Goal: Task Accomplishment & Management: Use online tool/utility

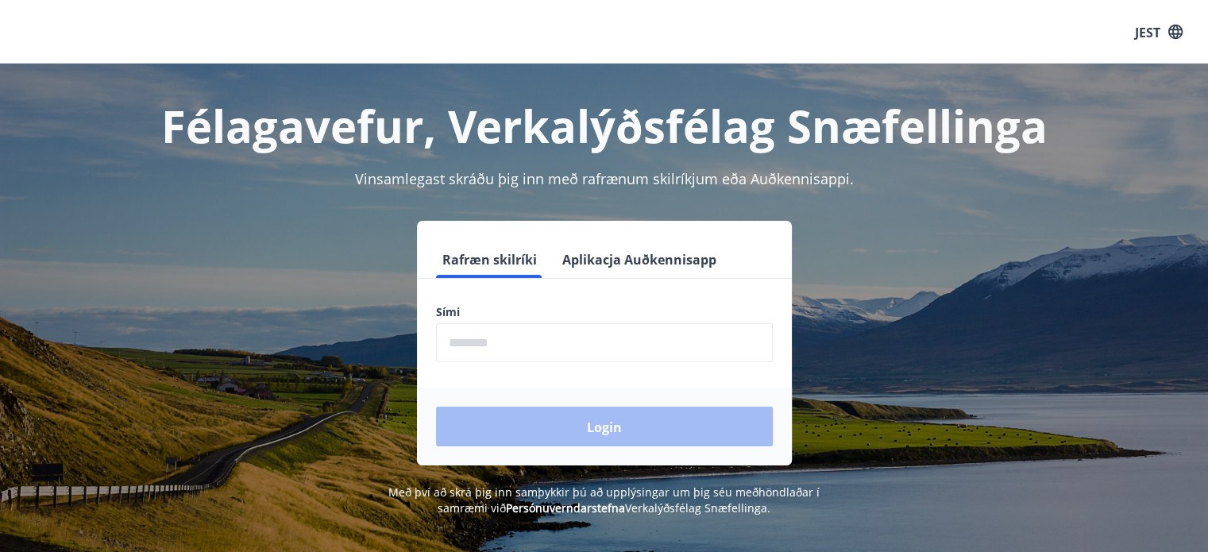
click at [611, 341] on input "phone" at bounding box center [604, 342] width 337 height 39
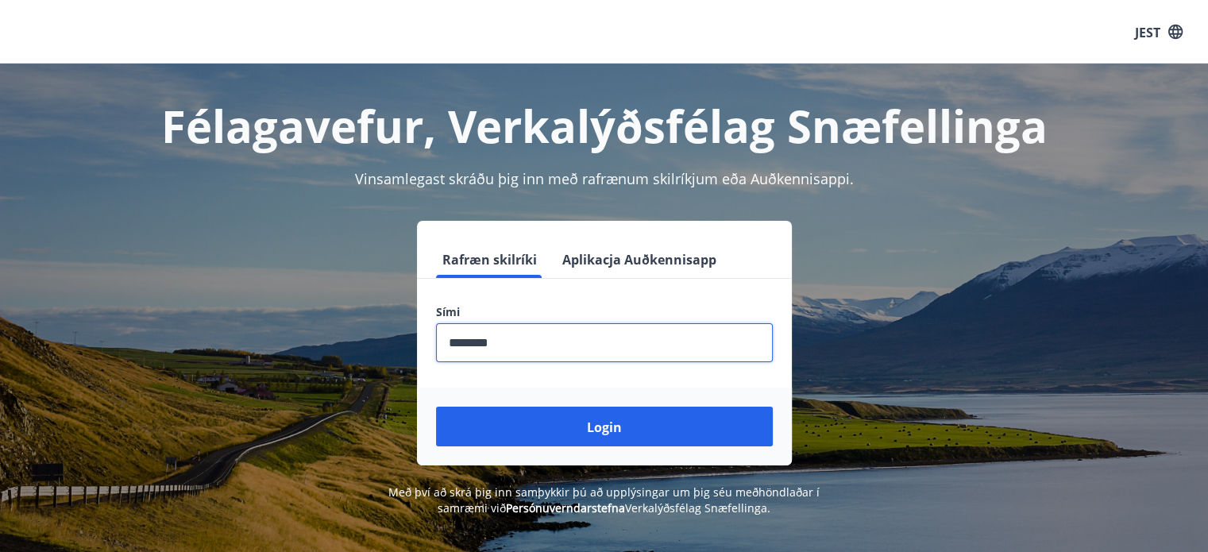
click at [436, 407] on button "Login" at bounding box center [604, 427] width 337 height 40
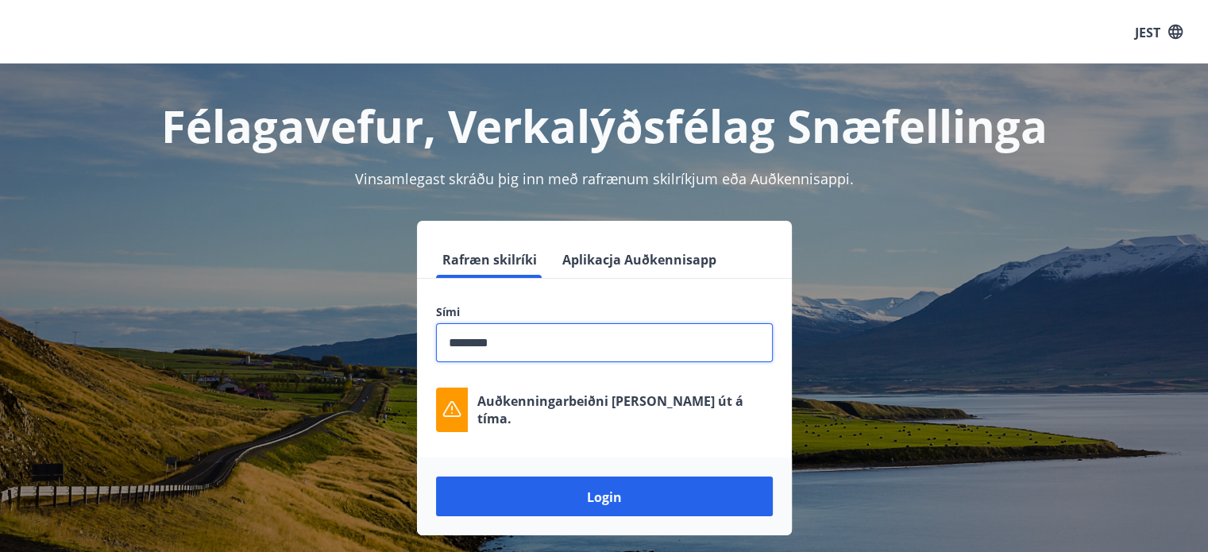
click at [695, 358] on input "phone" at bounding box center [604, 342] width 337 height 39
click at [436, 476] on button "Login" at bounding box center [604, 496] width 337 height 40
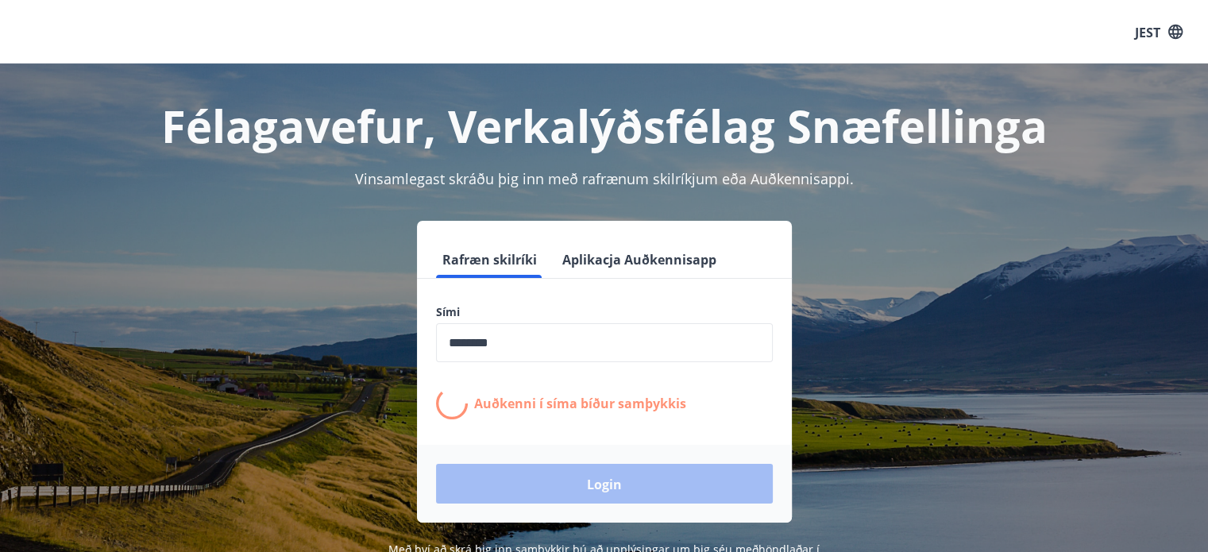
click at [676, 380] on div "Sími ​ Auðkenni í síma bíður samþykkis" at bounding box center [604, 361] width 375 height 115
click at [570, 342] on input "phone" at bounding box center [604, 342] width 337 height 39
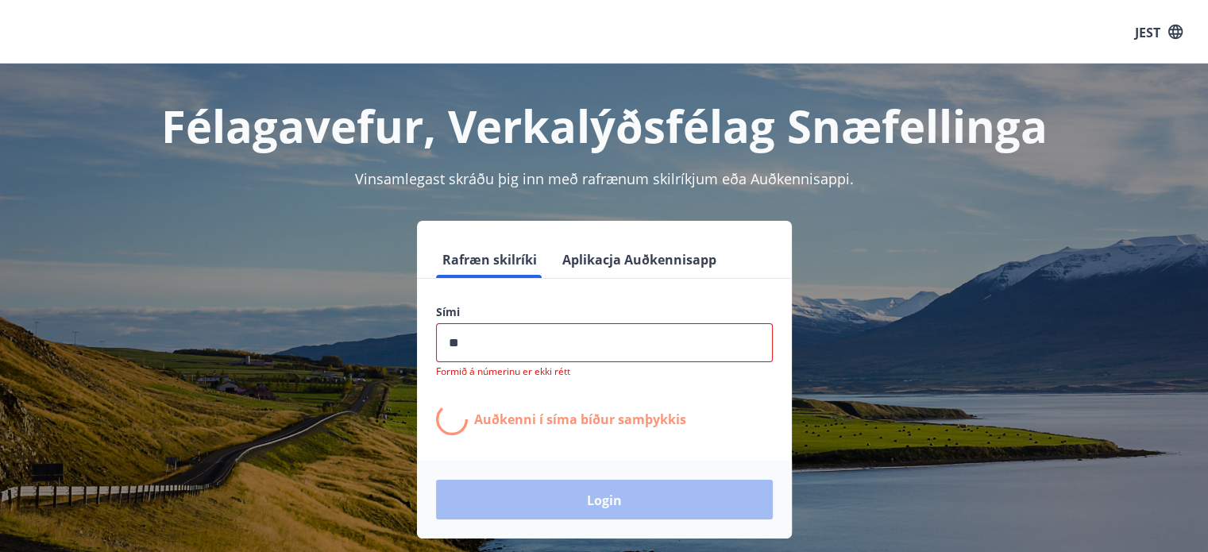
type input "*"
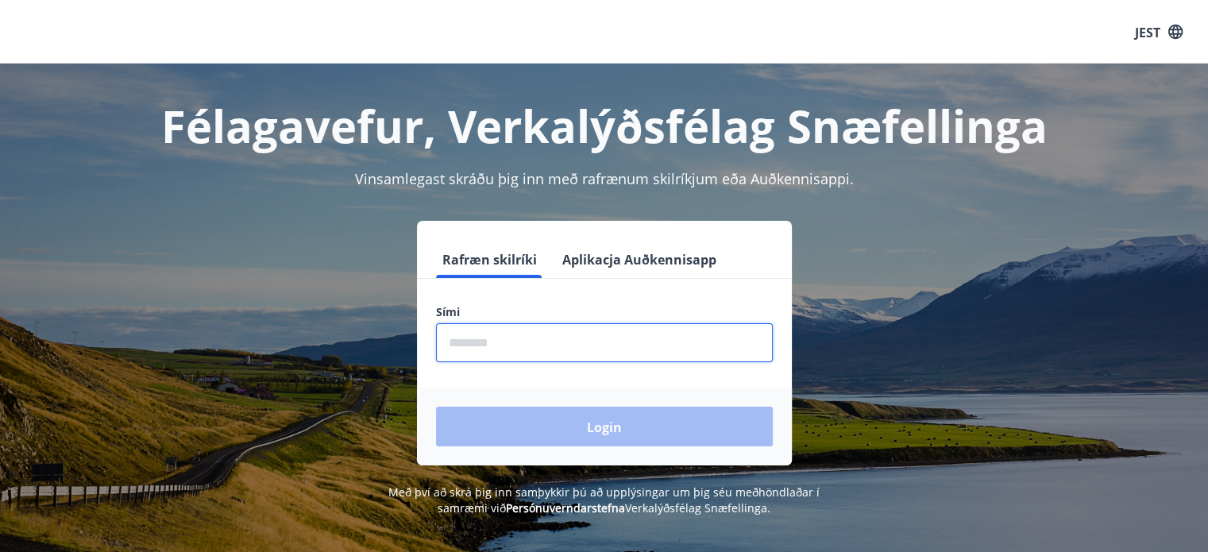
click at [603, 351] on input "phone" at bounding box center [604, 342] width 337 height 39
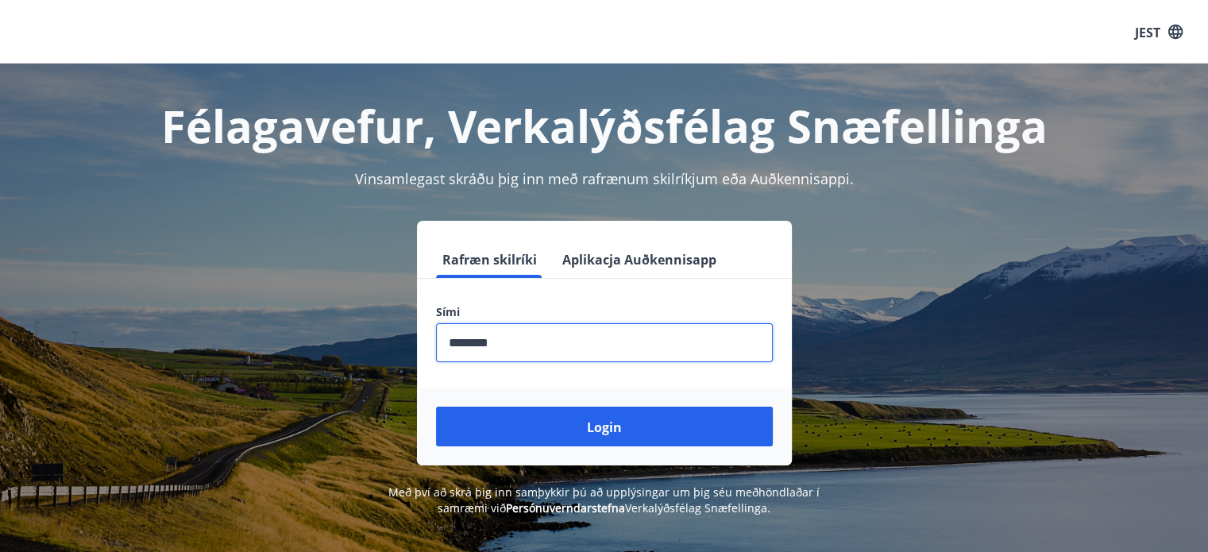
type input "********"
click at [436, 407] on button "Login" at bounding box center [604, 427] width 337 height 40
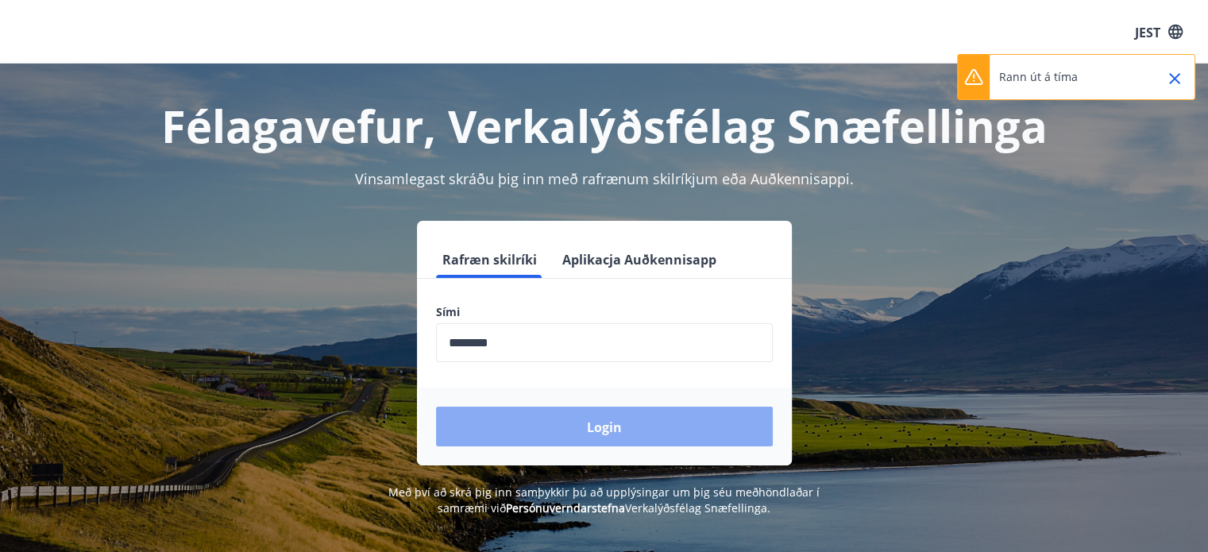
click at [603, 424] on font "Login" at bounding box center [604, 426] width 35 height 17
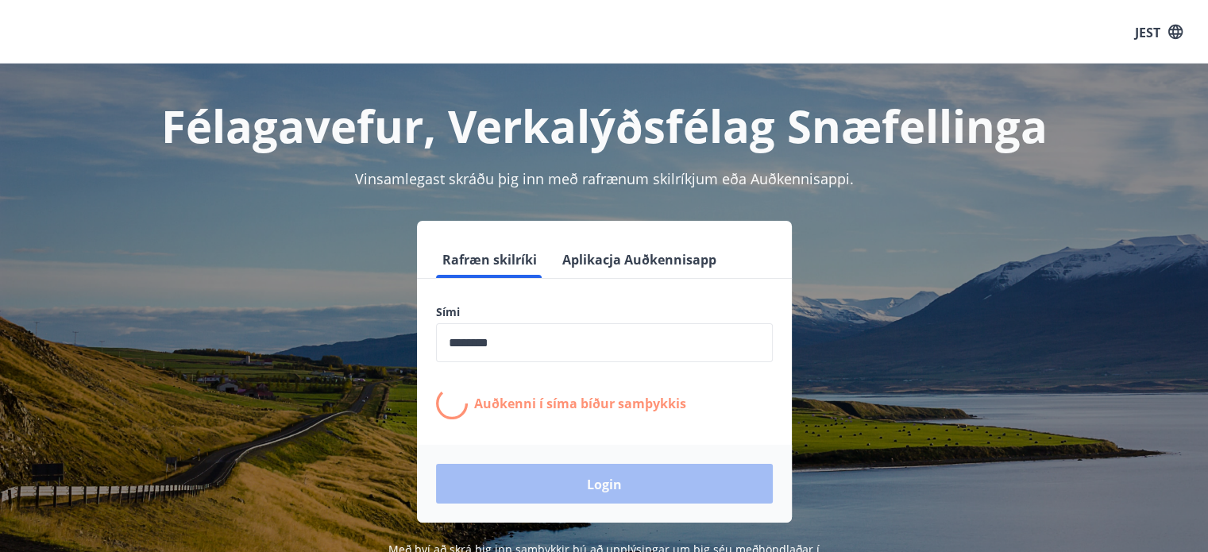
click at [709, 319] on label "Sími" at bounding box center [604, 312] width 337 height 16
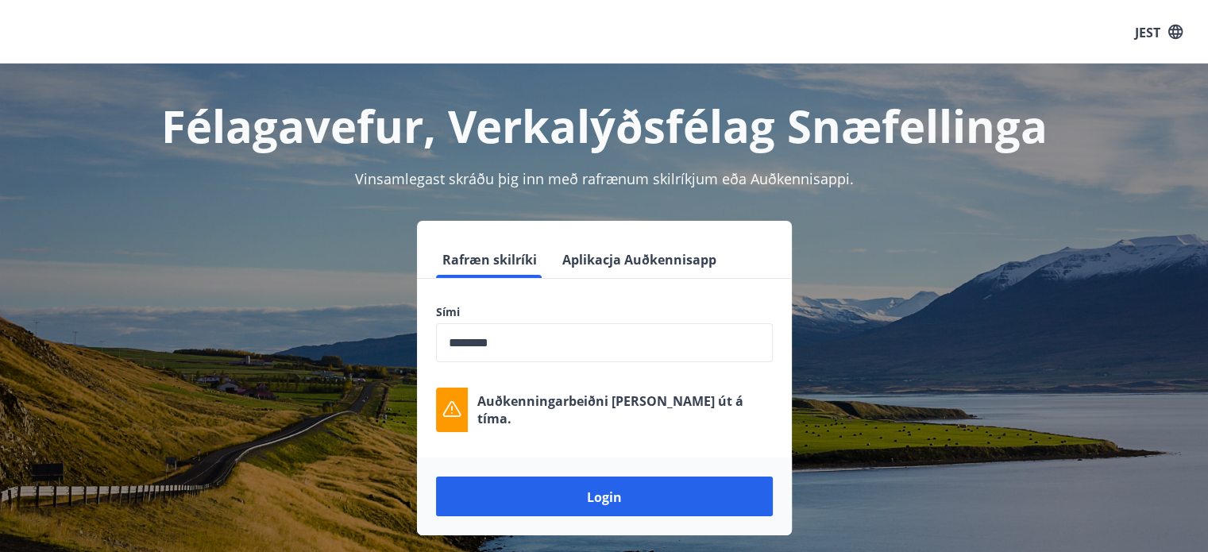
click at [662, 270] on button "Aplikacja Auðkennisapp" at bounding box center [639, 259] width 167 height 38
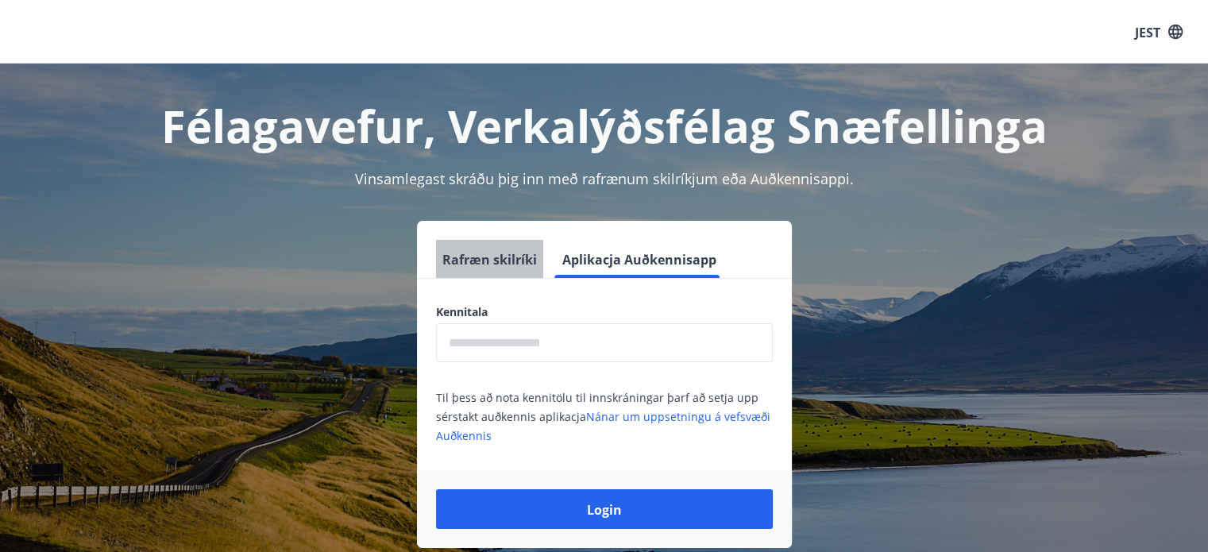
click at [495, 255] on font "Rafræn skilríki" at bounding box center [489, 259] width 94 height 17
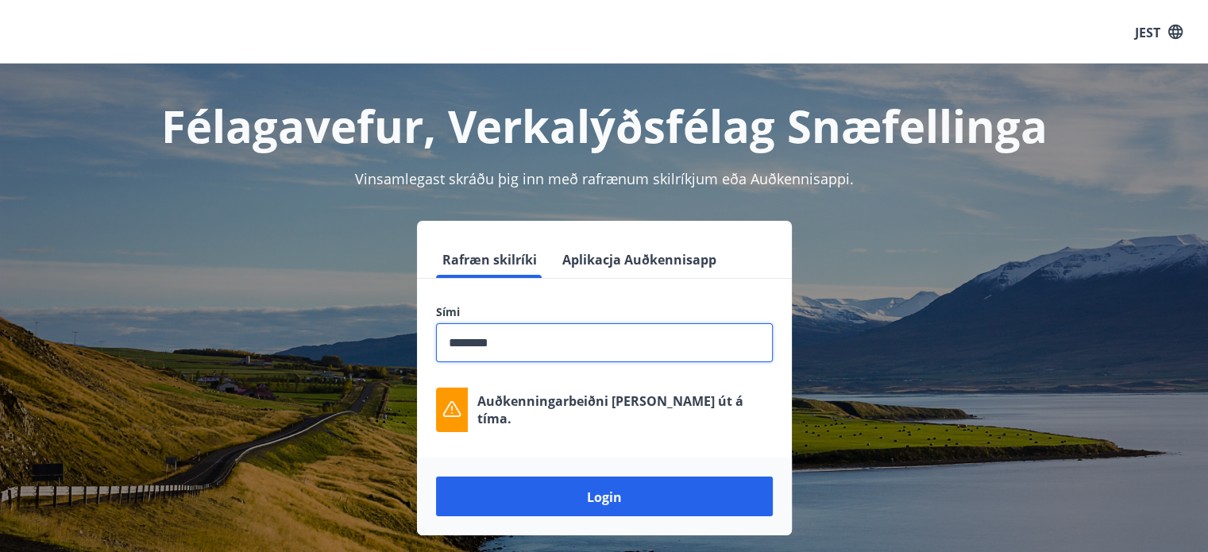
click at [537, 350] on input "phone" at bounding box center [604, 342] width 337 height 39
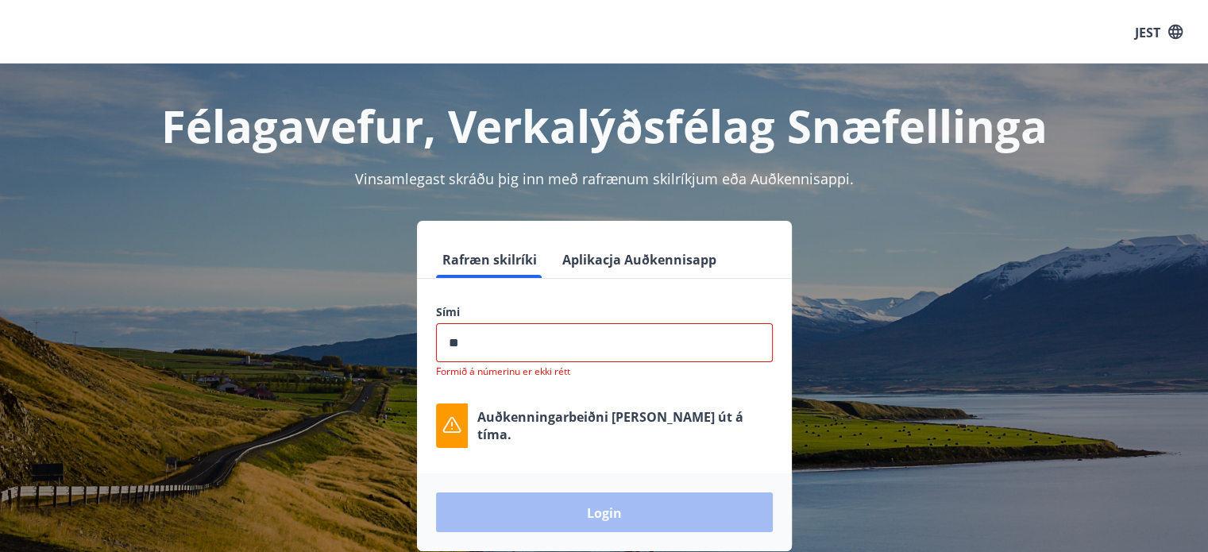
type input "*"
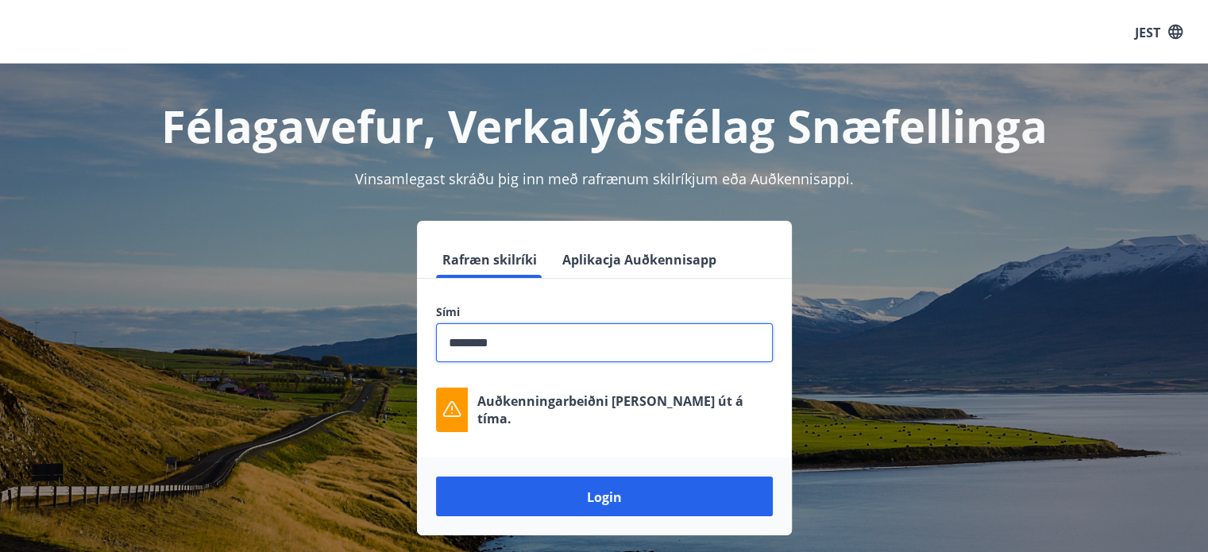
type input "********"
click at [436, 476] on button "Login" at bounding box center [604, 496] width 337 height 40
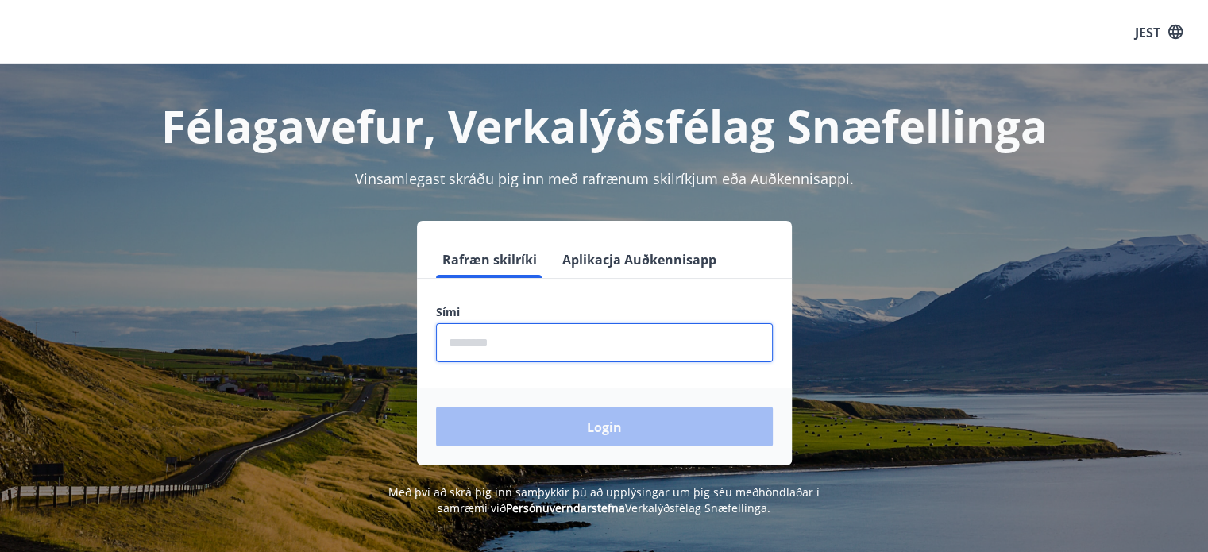
click at [576, 336] on input "phone" at bounding box center [604, 342] width 337 height 39
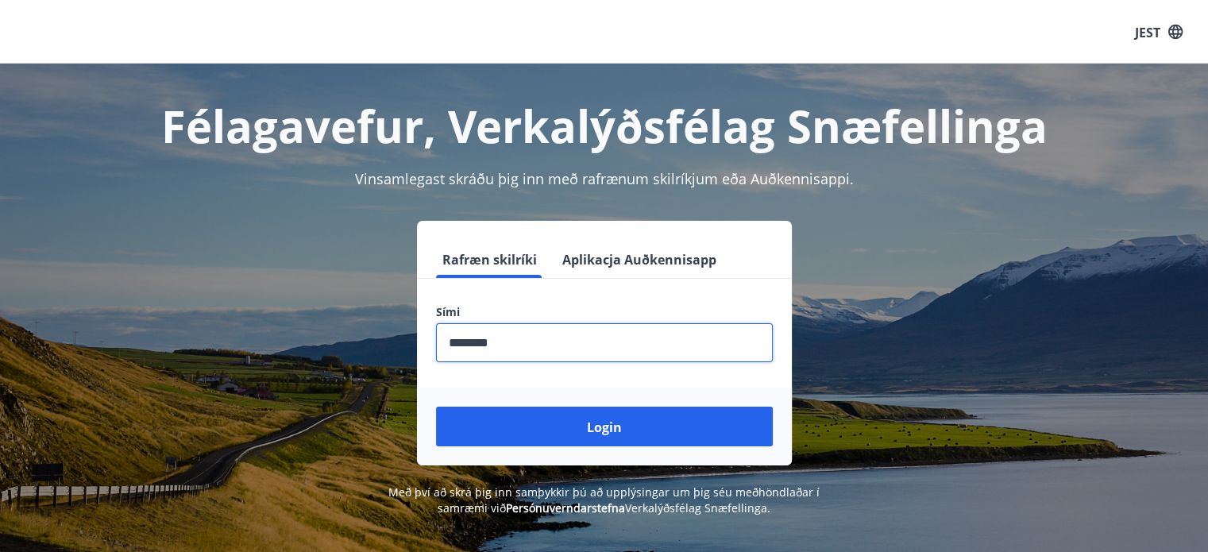
click at [466, 341] on input "phone" at bounding box center [604, 342] width 337 height 39
click at [526, 338] on input "phone" at bounding box center [604, 342] width 337 height 39
type input "********"
click at [436, 407] on button "Login" at bounding box center [604, 427] width 337 height 40
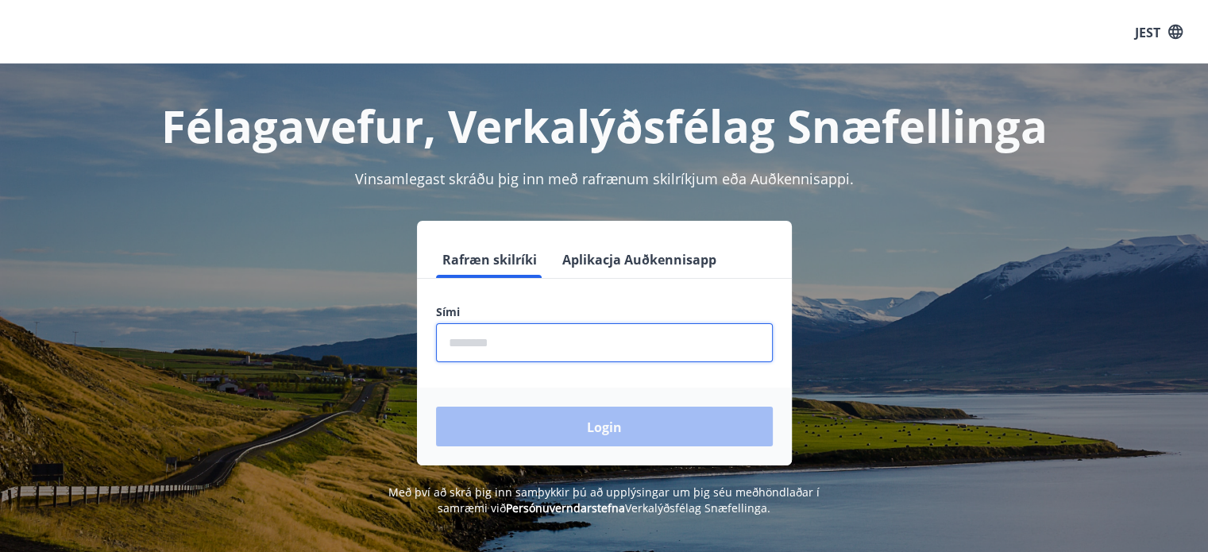
click at [658, 337] on input "phone" at bounding box center [604, 342] width 337 height 39
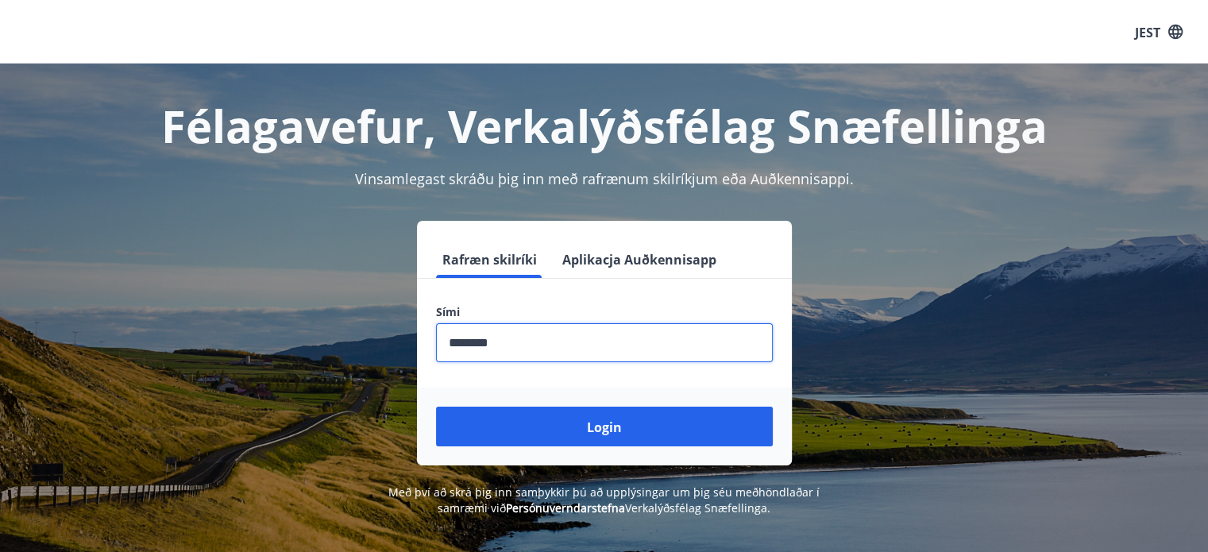
click at [436, 407] on button "Login" at bounding box center [604, 427] width 337 height 40
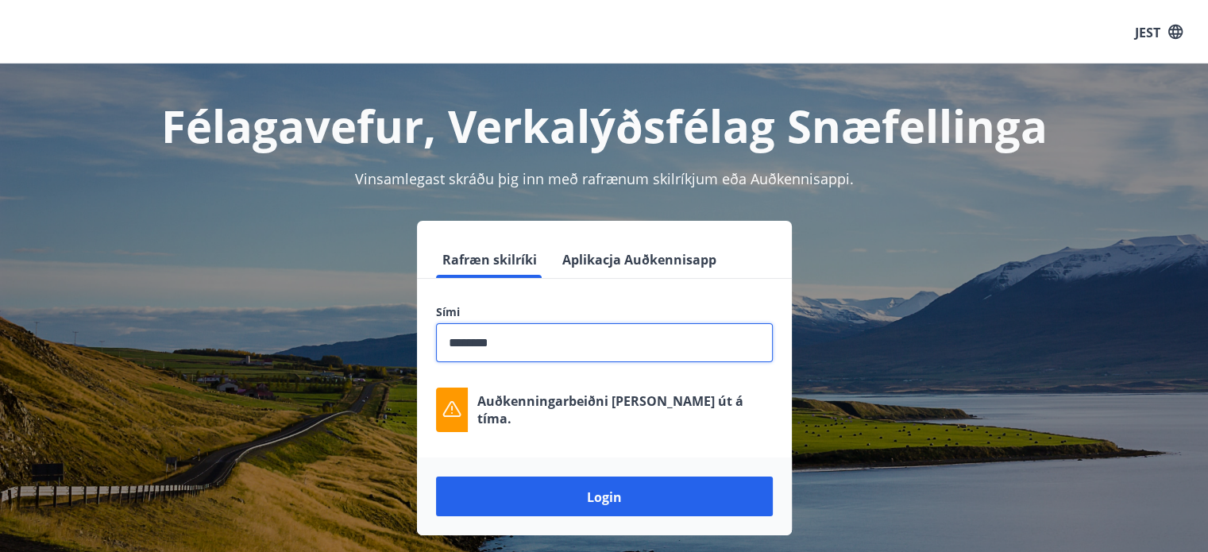
click at [710, 341] on input "phone" at bounding box center [604, 342] width 337 height 39
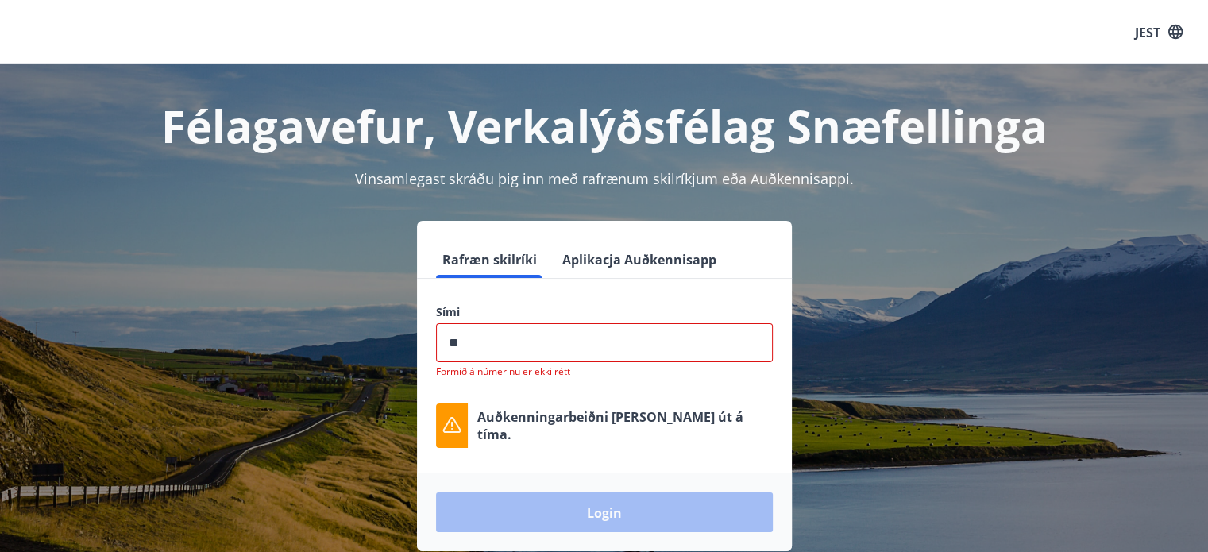
type input "*"
type input "********"
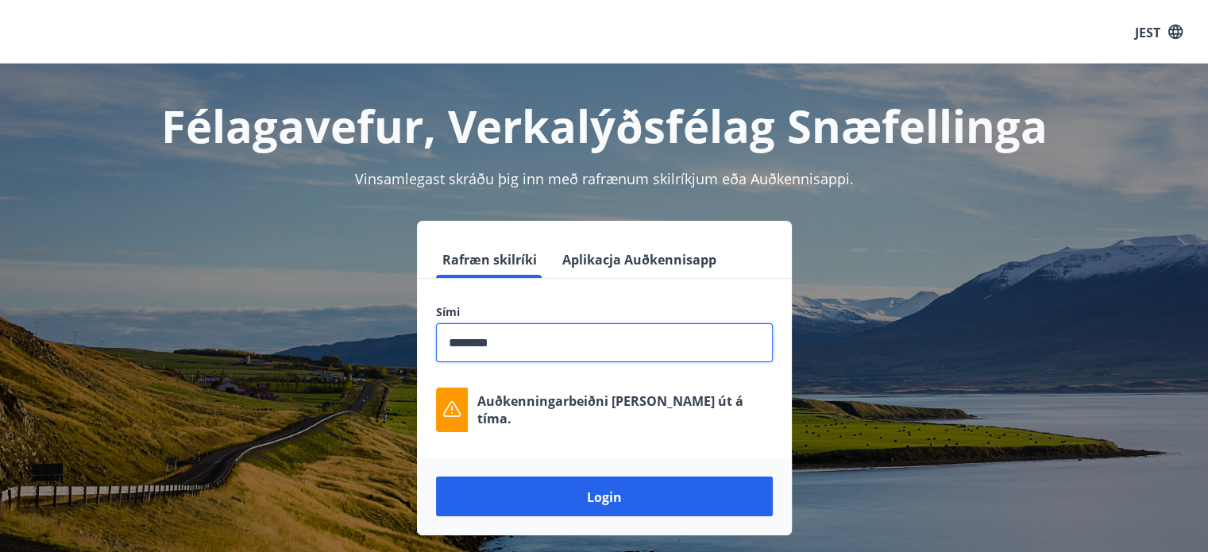
click at [436, 476] on button "Login" at bounding box center [604, 496] width 337 height 40
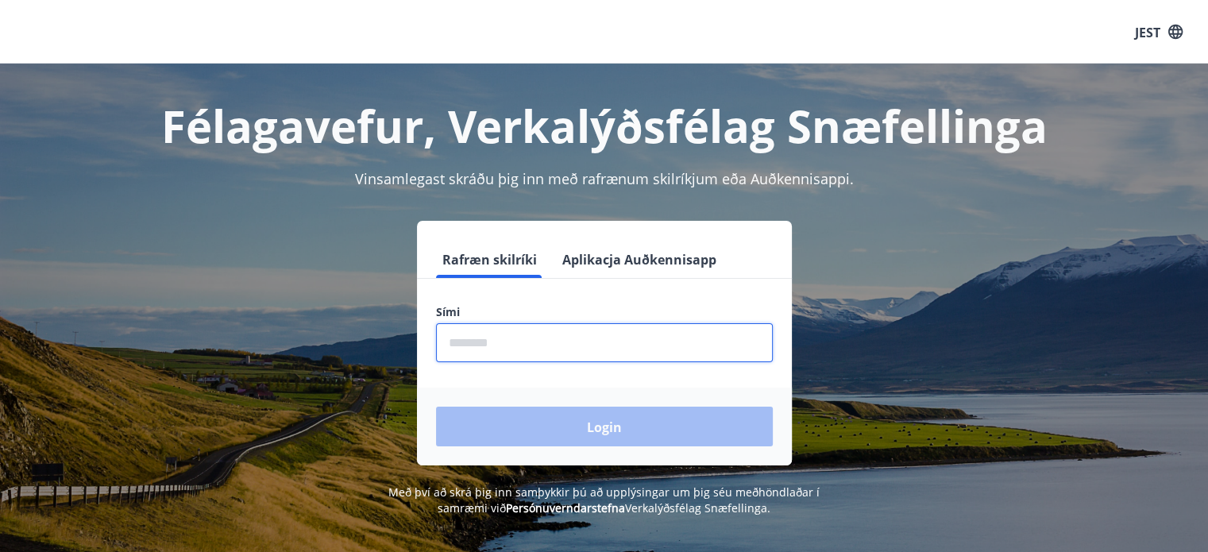
click at [661, 346] on input "phone" at bounding box center [604, 342] width 337 height 39
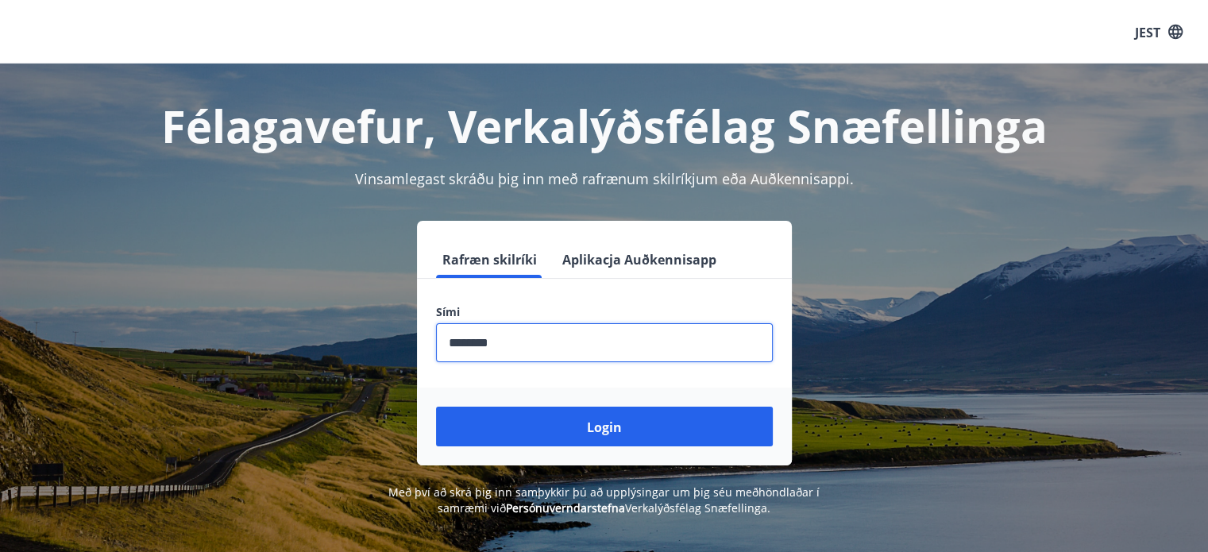
type input "********"
click at [436, 407] on button "Login" at bounding box center [604, 427] width 337 height 40
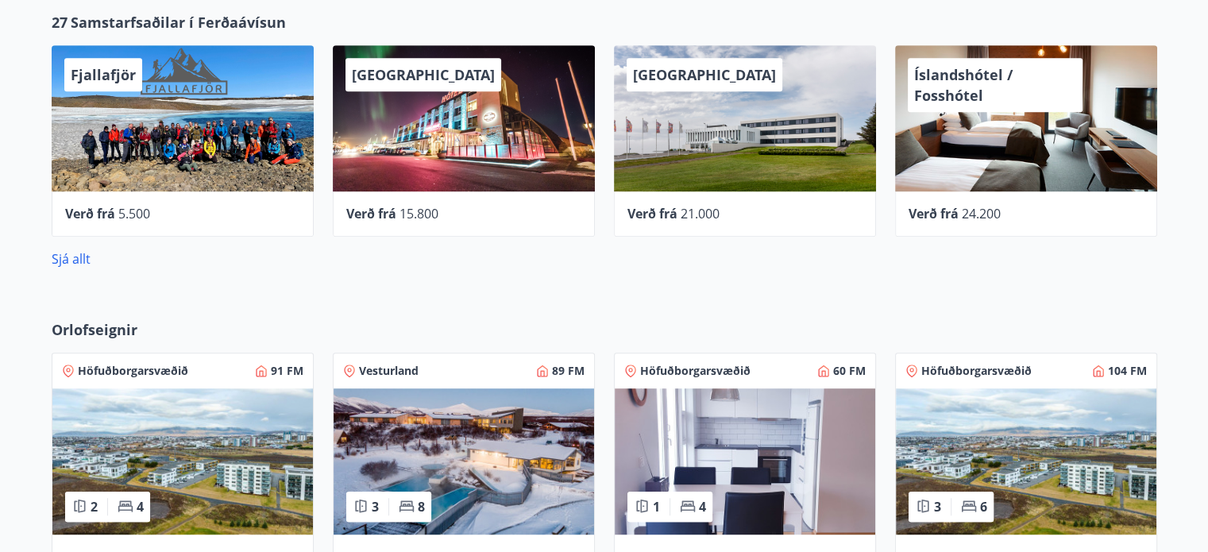
scroll to position [770, 0]
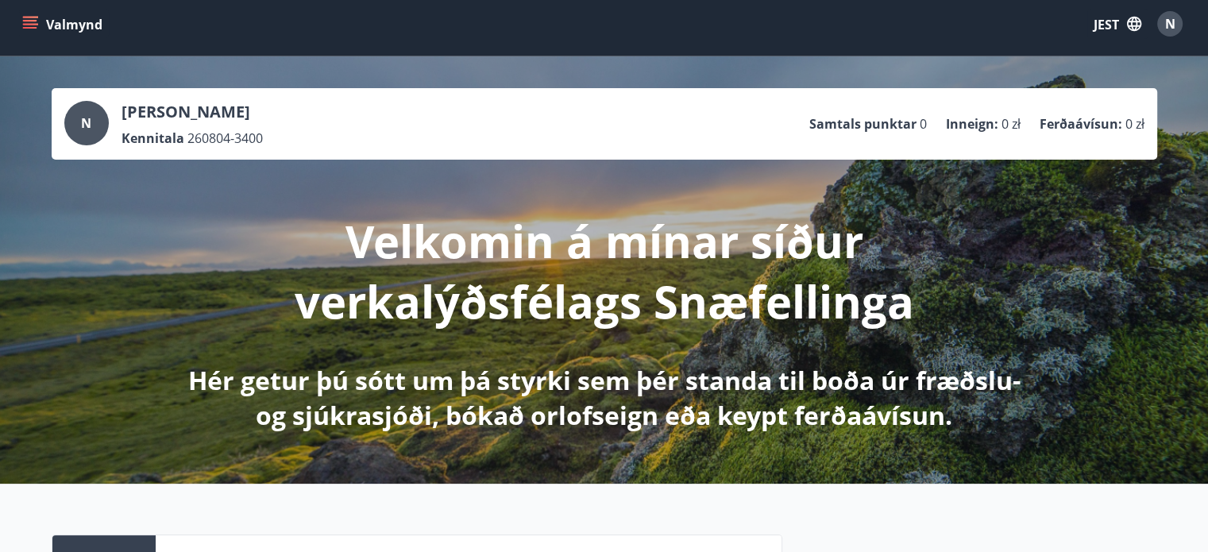
scroll to position [0, 0]
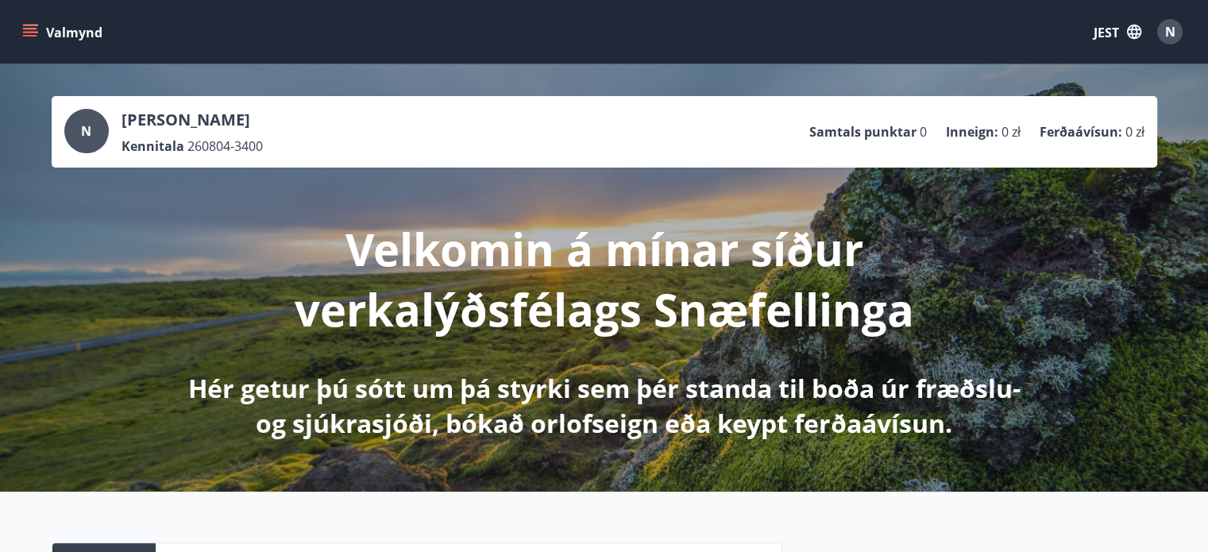
click at [38, 28] on button "Valmynd" at bounding box center [64, 31] width 90 height 29
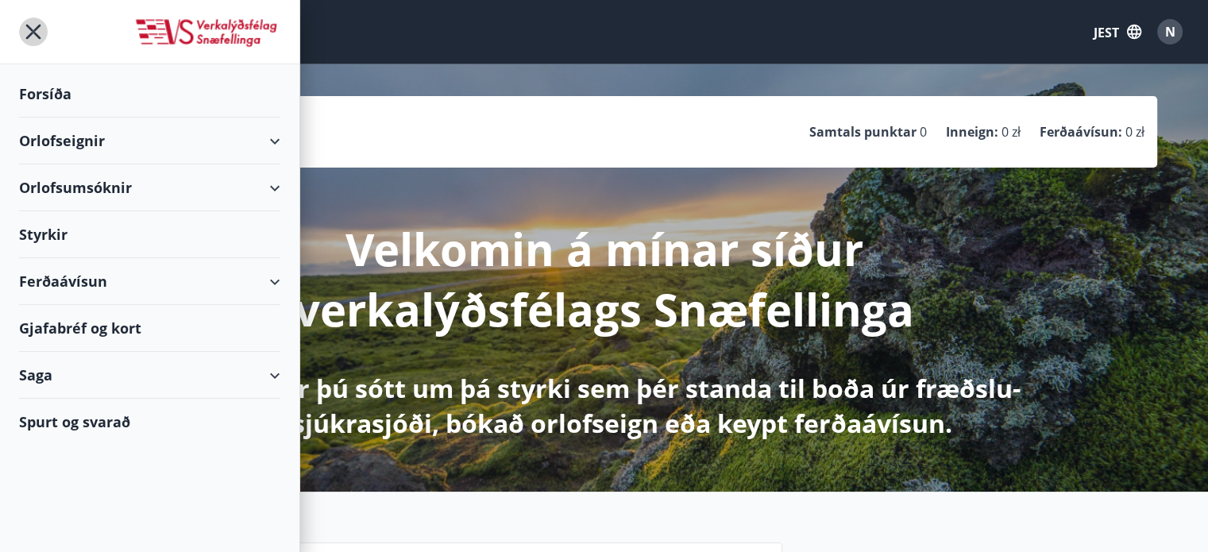
click at [38, 28] on icon "menu" at bounding box center [33, 32] width 15 height 15
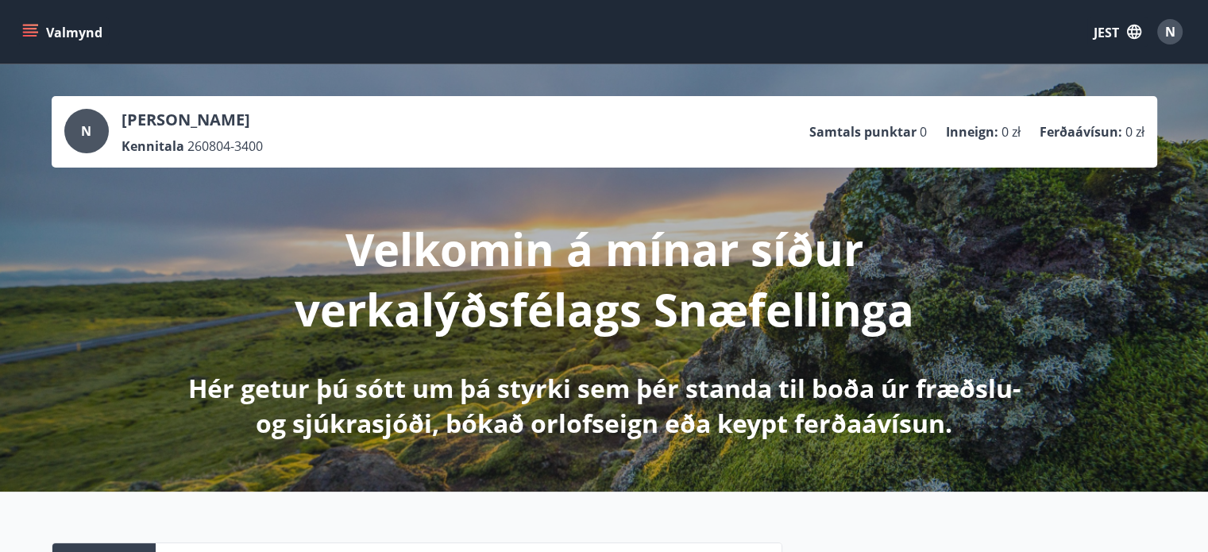
click at [27, 17] on button "Valmynd" at bounding box center [64, 31] width 90 height 29
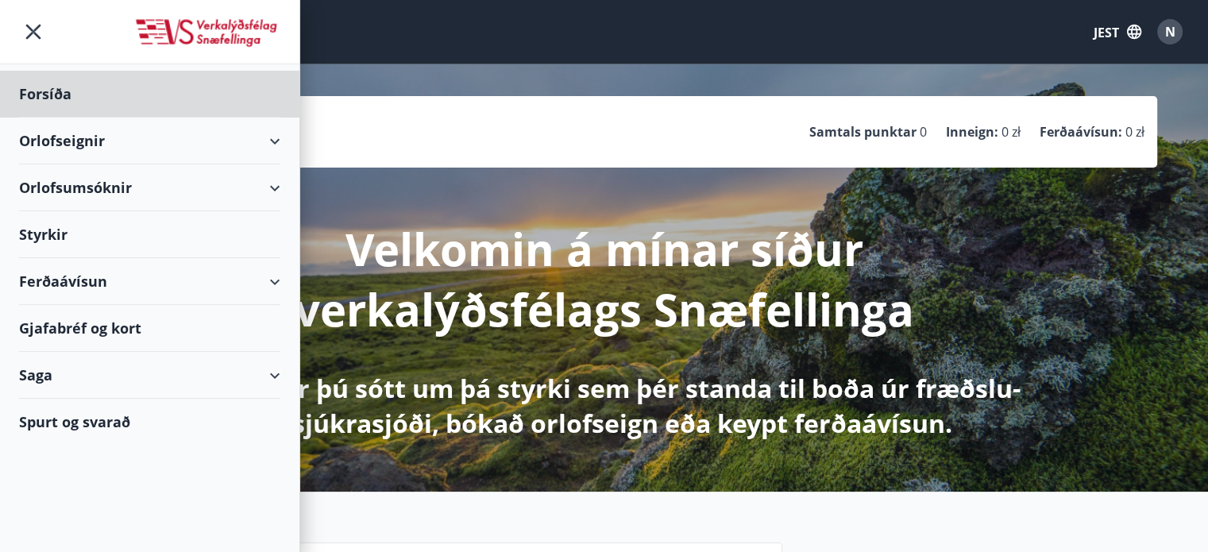
click at [40, 234] on font "Styrkir" at bounding box center [43, 234] width 48 height 19
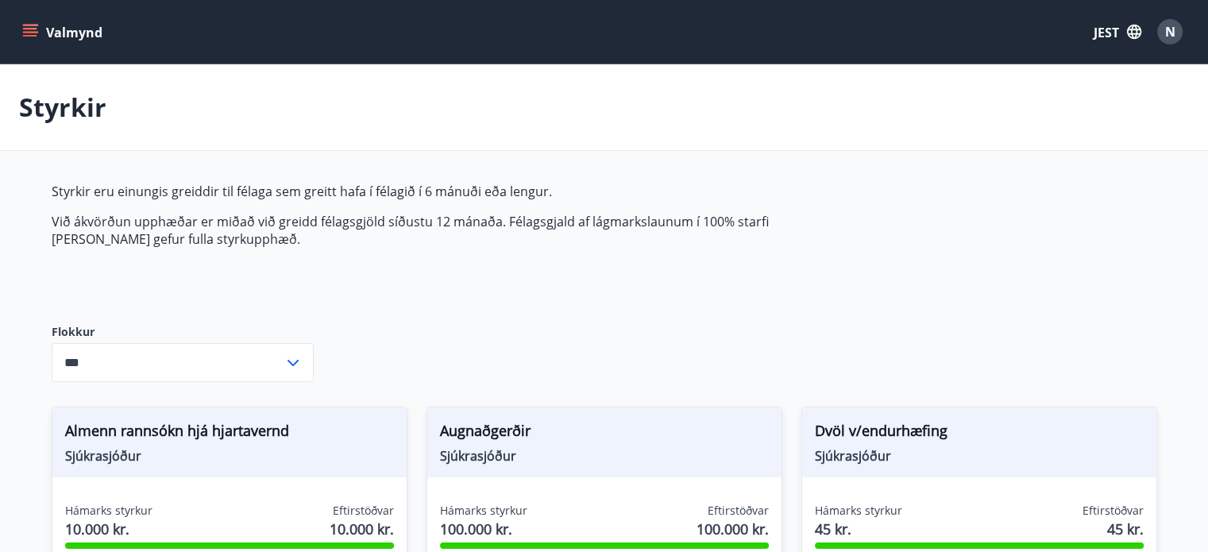
type input "***"
click at [29, 22] on button "Valmynd" at bounding box center [64, 31] width 90 height 29
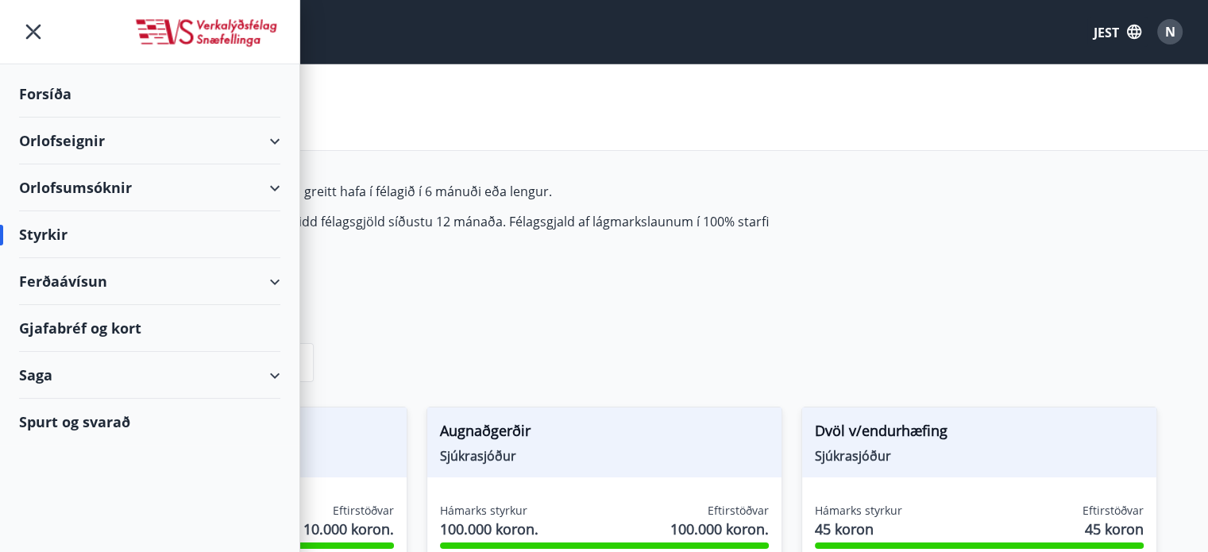
click at [118, 291] on div "Ferðaávísun" at bounding box center [149, 281] width 261 height 47
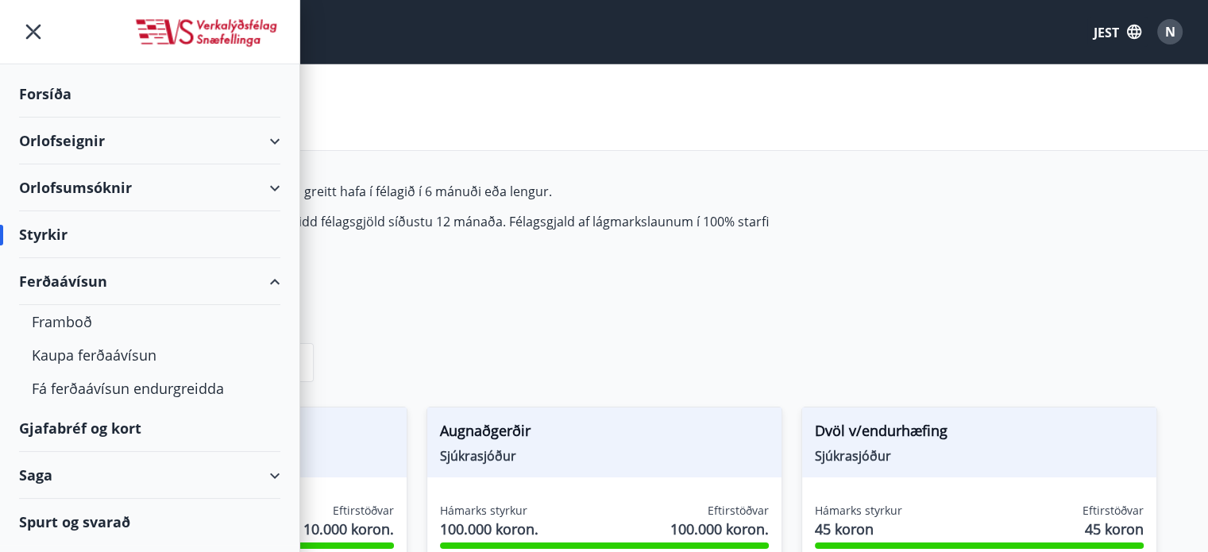
click at [72, 279] on font "Ferðaávísun" at bounding box center [63, 281] width 88 height 19
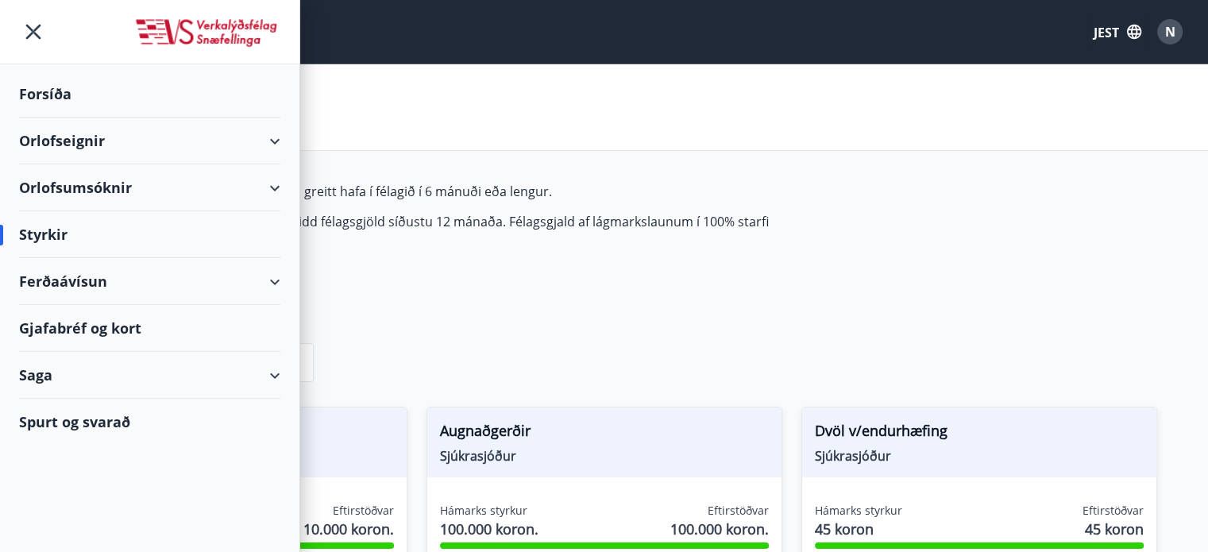
click at [72, 279] on font "Ferðaávísun" at bounding box center [63, 281] width 88 height 19
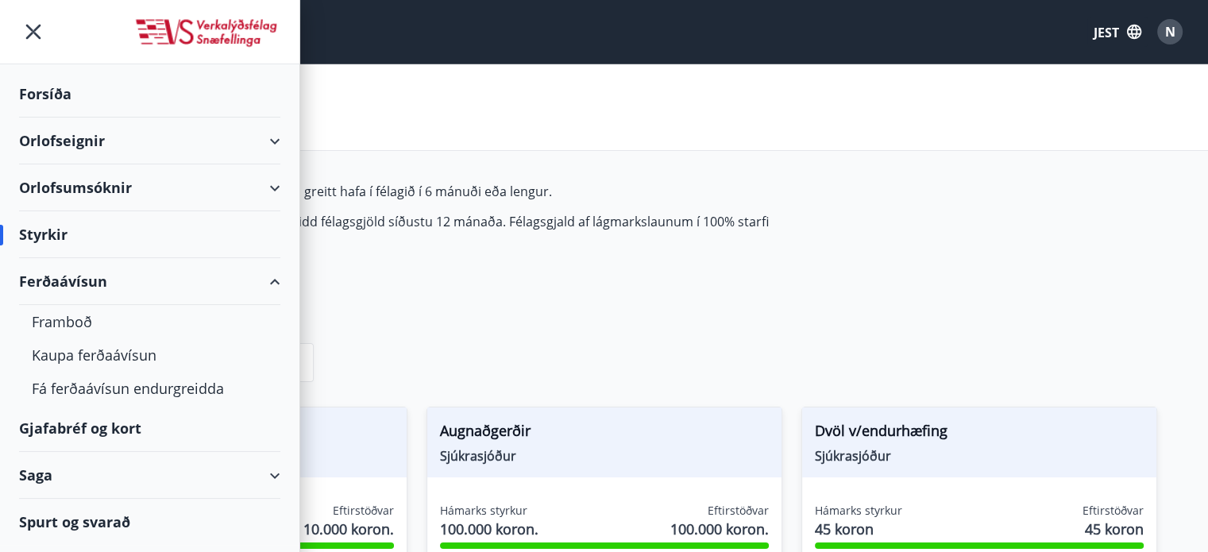
click at [73, 134] on font "Orlofseignir" at bounding box center [62, 140] width 86 height 19
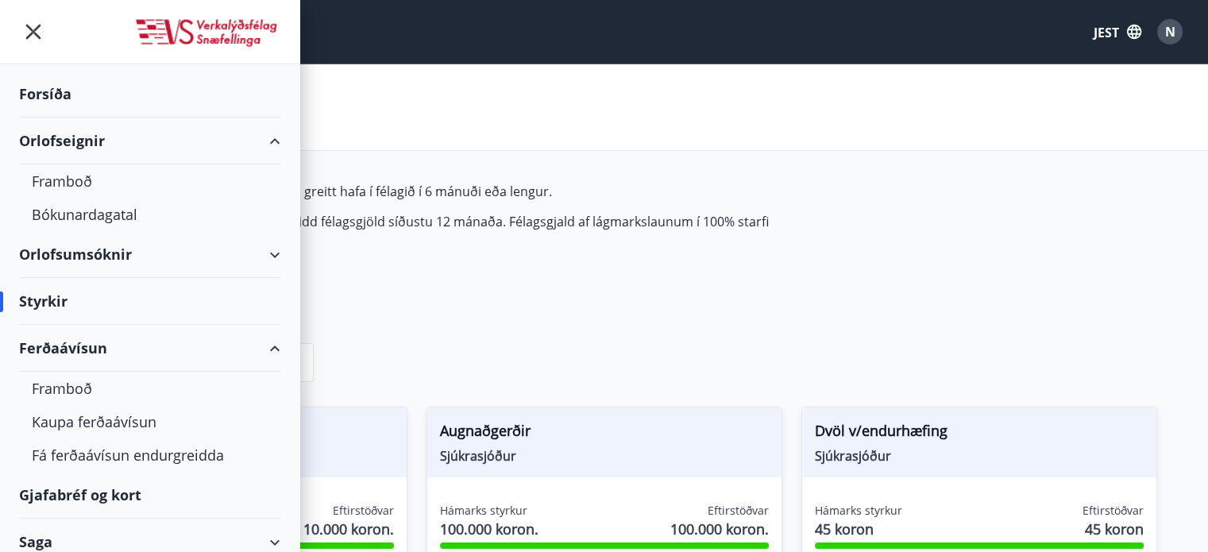
click at [79, 134] on font "Orlofseignir" at bounding box center [62, 140] width 86 height 19
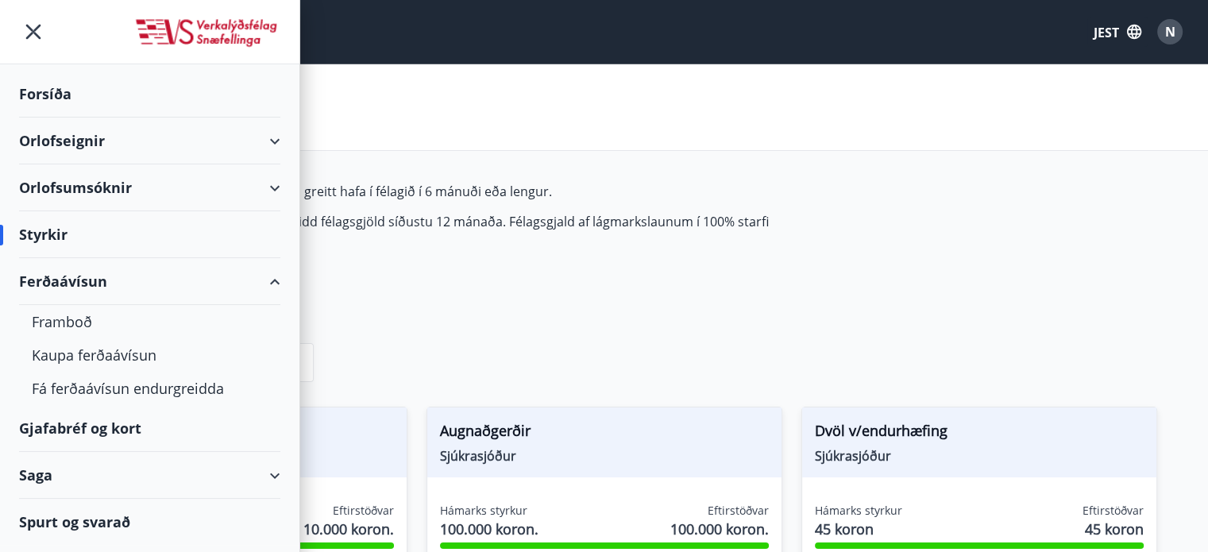
click at [217, 296] on div "Ferðaávísun" at bounding box center [149, 281] width 261 height 47
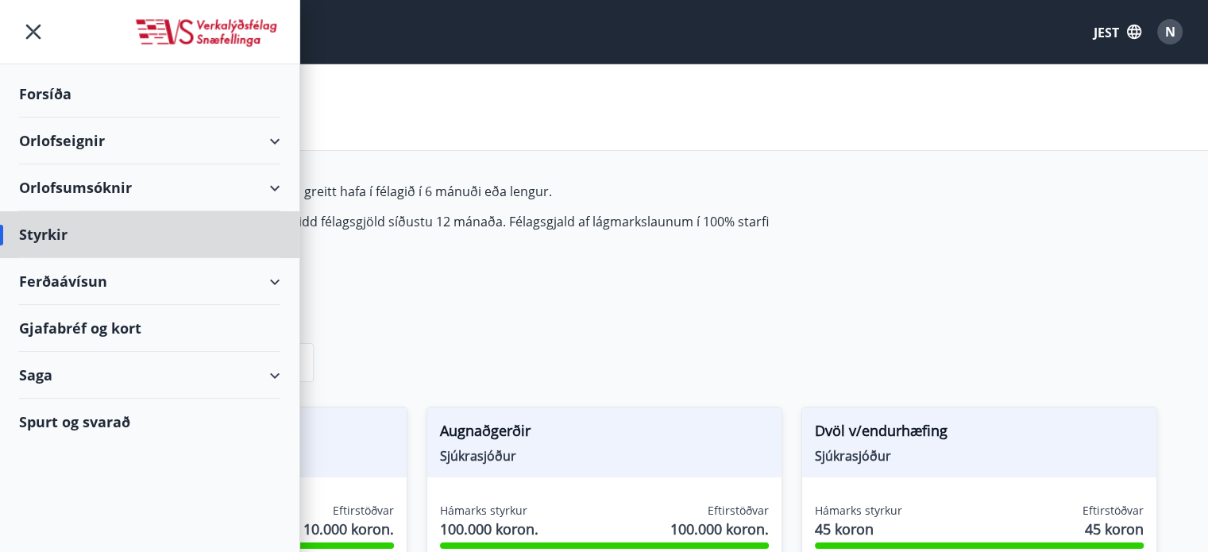
click at [66, 104] on div "Forsíða" at bounding box center [149, 94] width 261 height 47
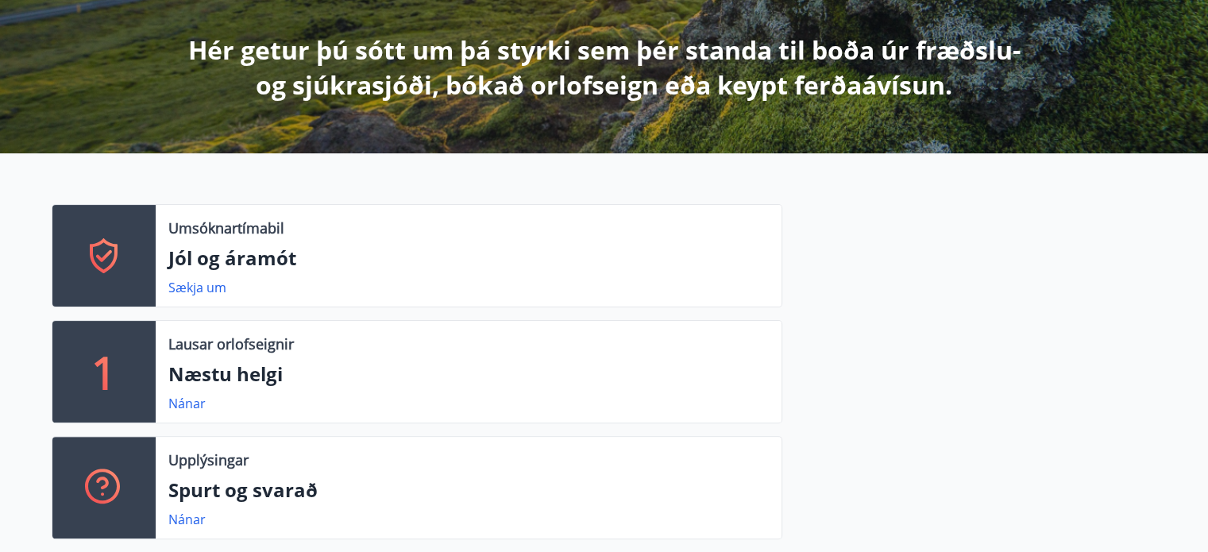
scroll to position [402, 0]
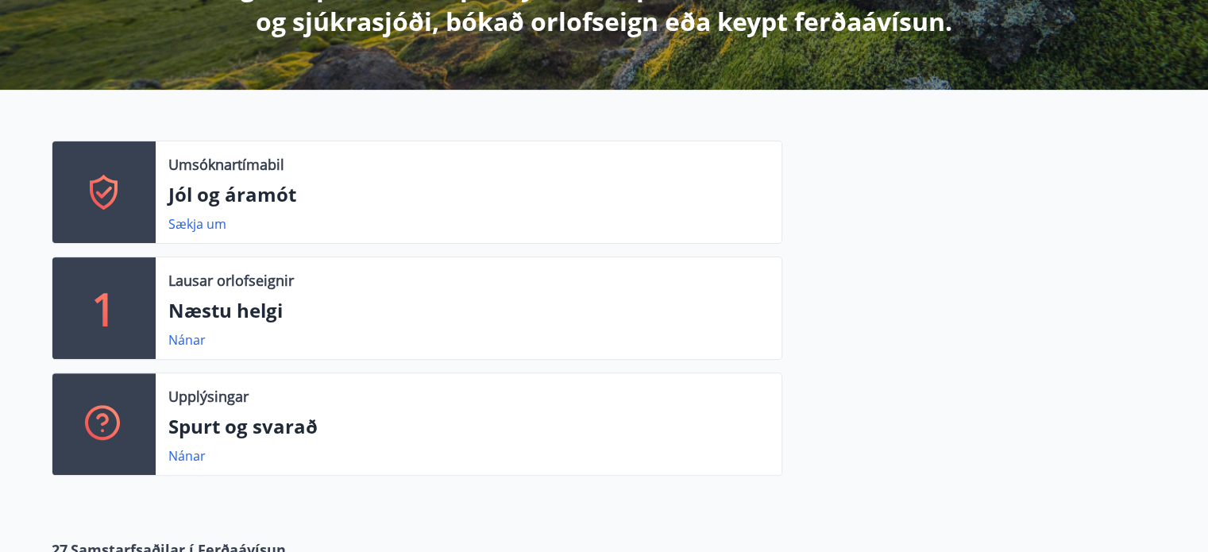
click at [233, 310] on font "Næstu helgi" at bounding box center [225, 310] width 114 height 26
click at [197, 337] on font "Nánar" at bounding box center [186, 339] width 37 height 17
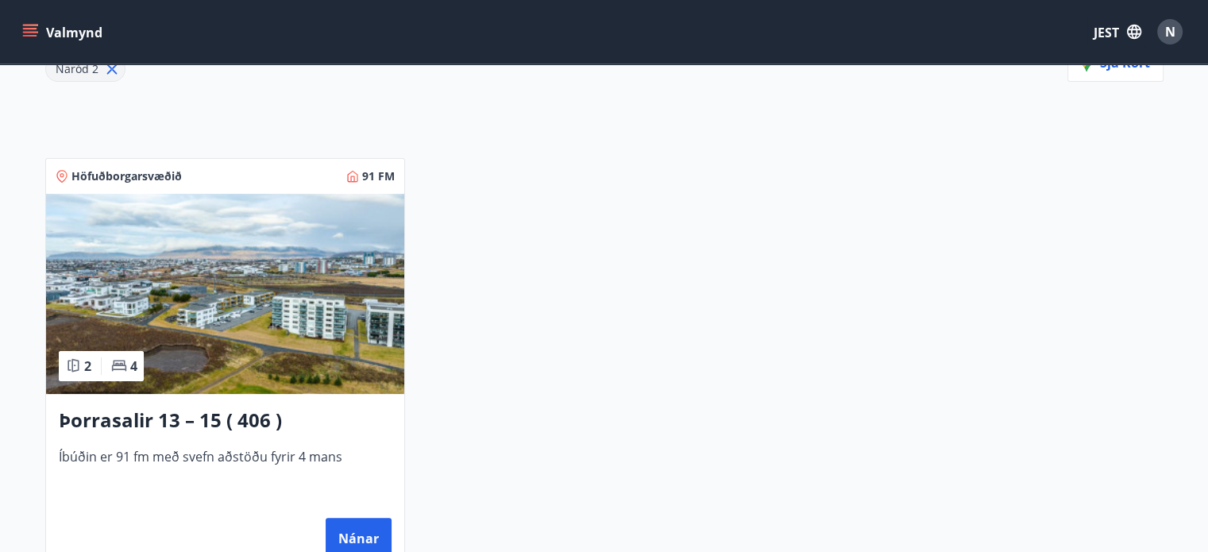
scroll to position [246, 0]
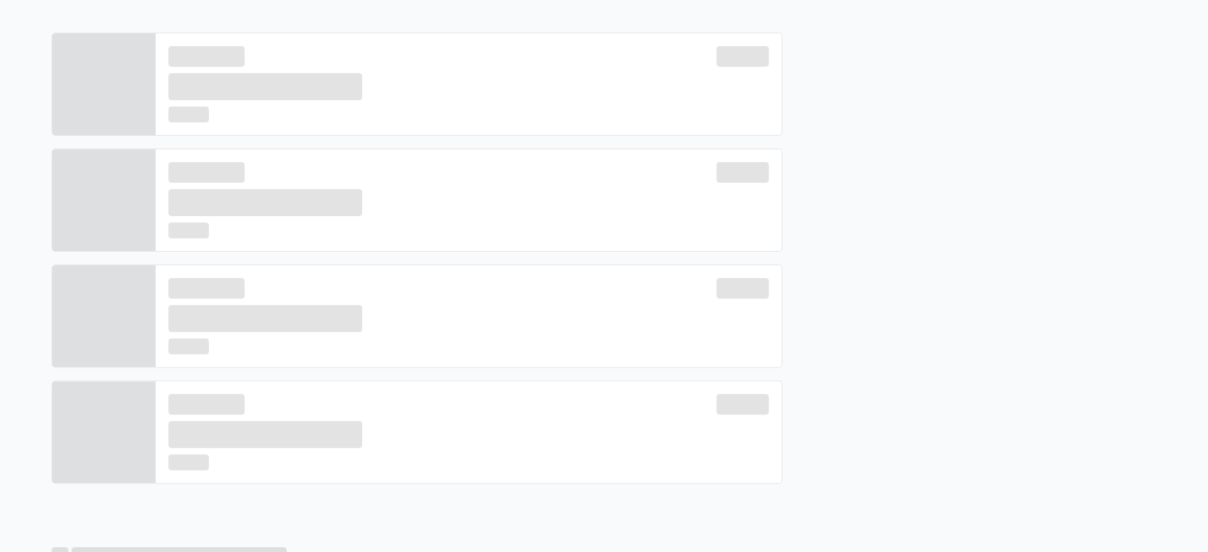
scroll to position [510, 0]
